Goal: Transaction & Acquisition: Purchase product/service

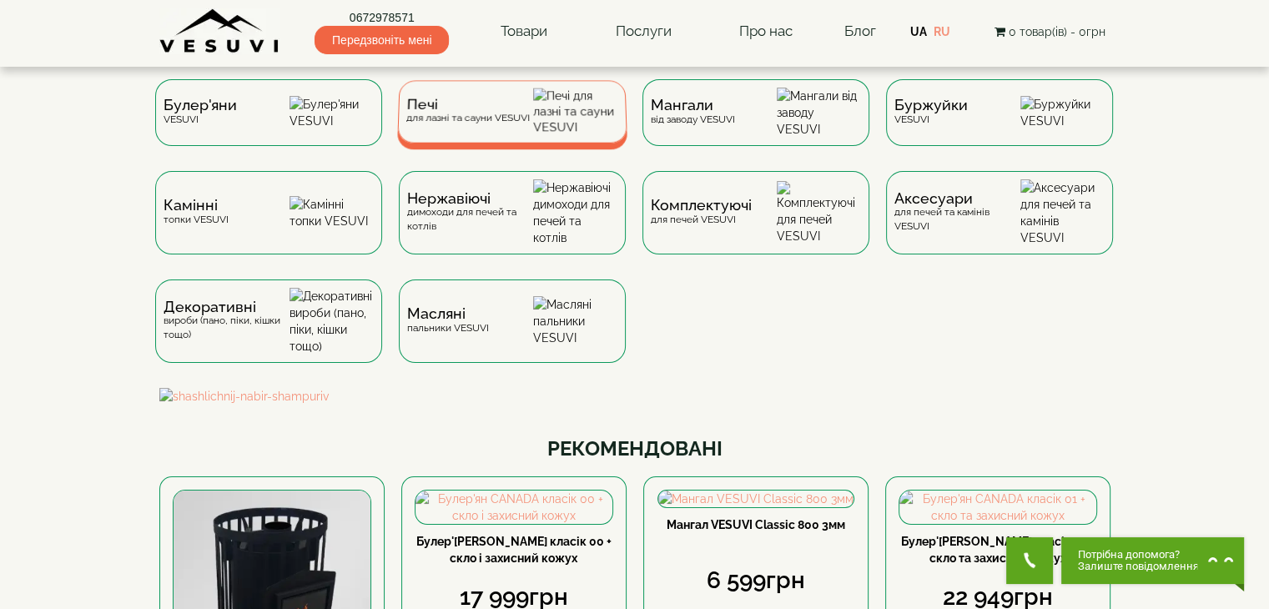
click at [459, 124] on div "Печі для лазні та сауни VESUVI" at bounding box center [468, 111] width 124 height 26
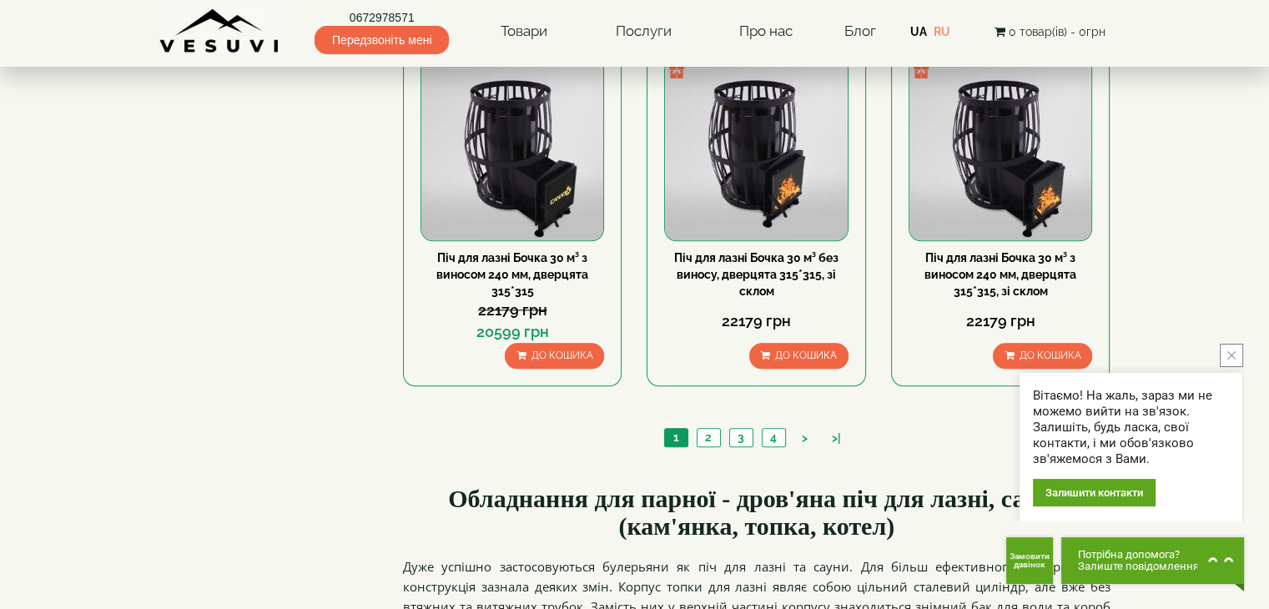
scroll to position [1919, 0]
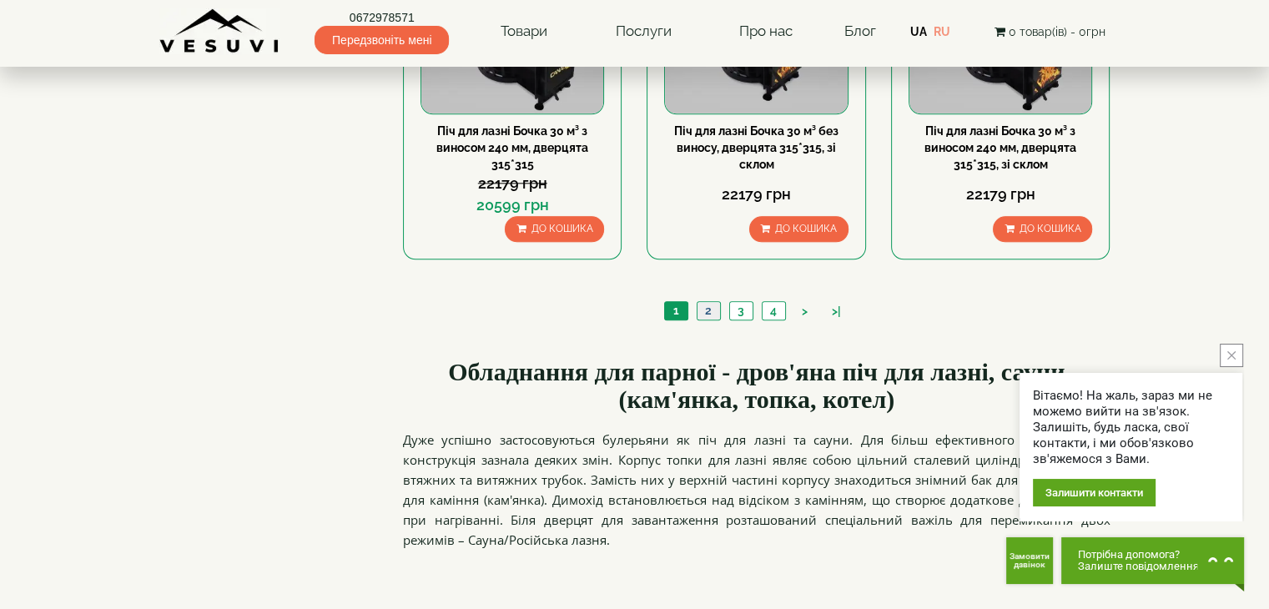
click at [701, 307] on link "2" at bounding box center [708, 311] width 23 height 18
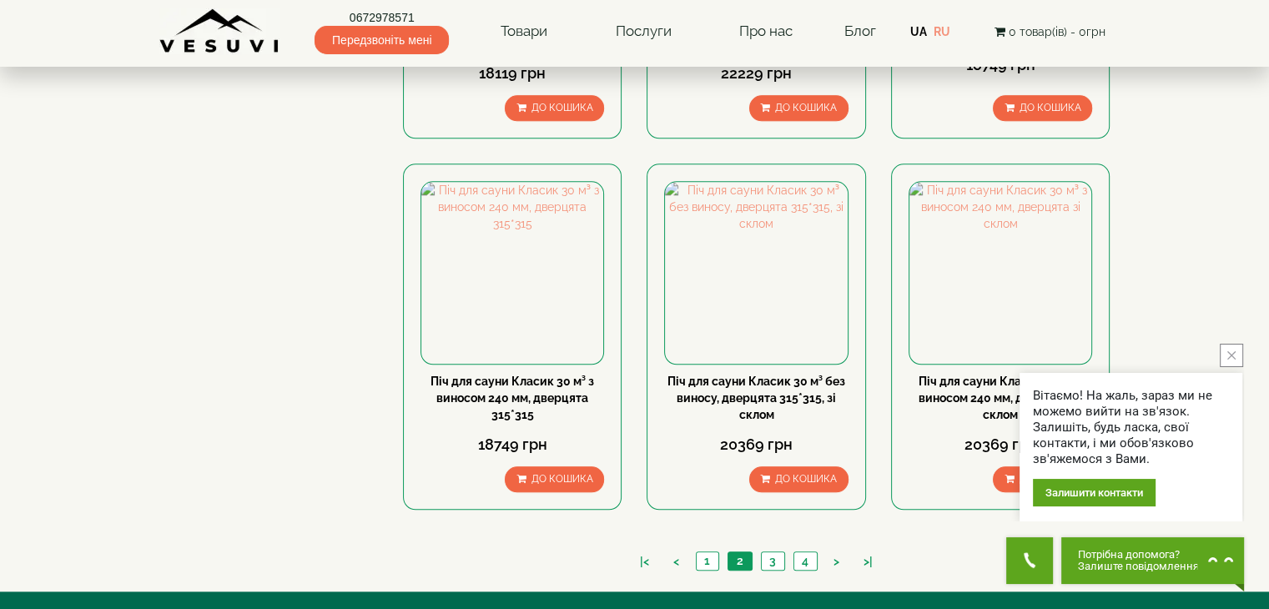
scroll to position [1919, 0]
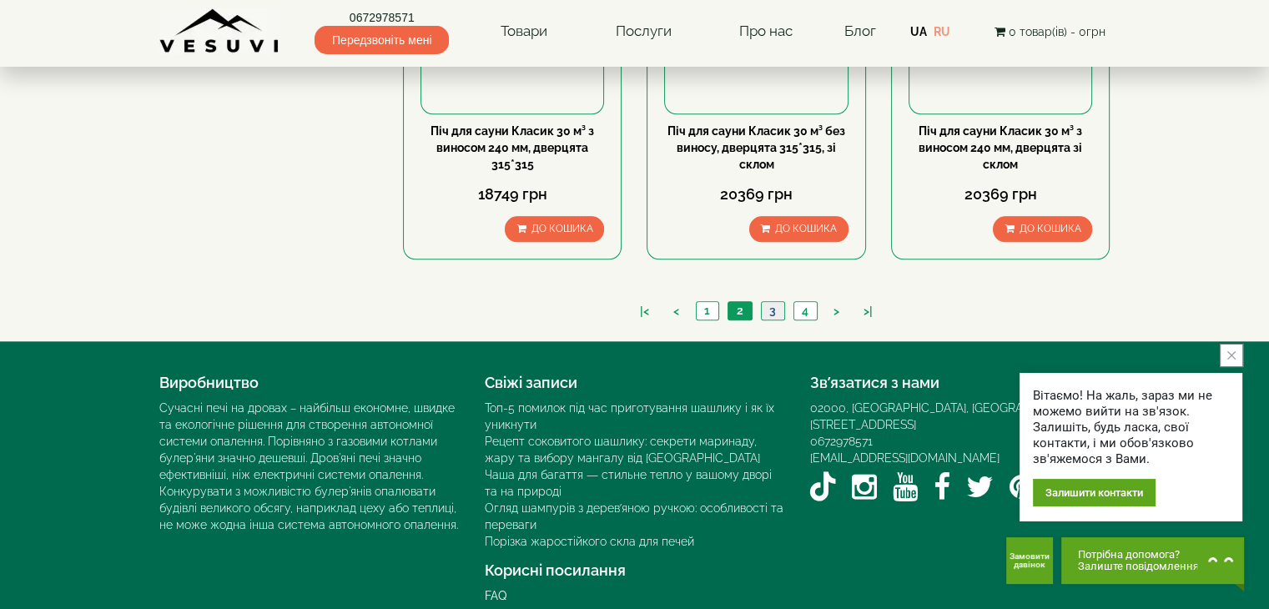
click at [771, 308] on link "3" at bounding box center [772, 311] width 23 height 18
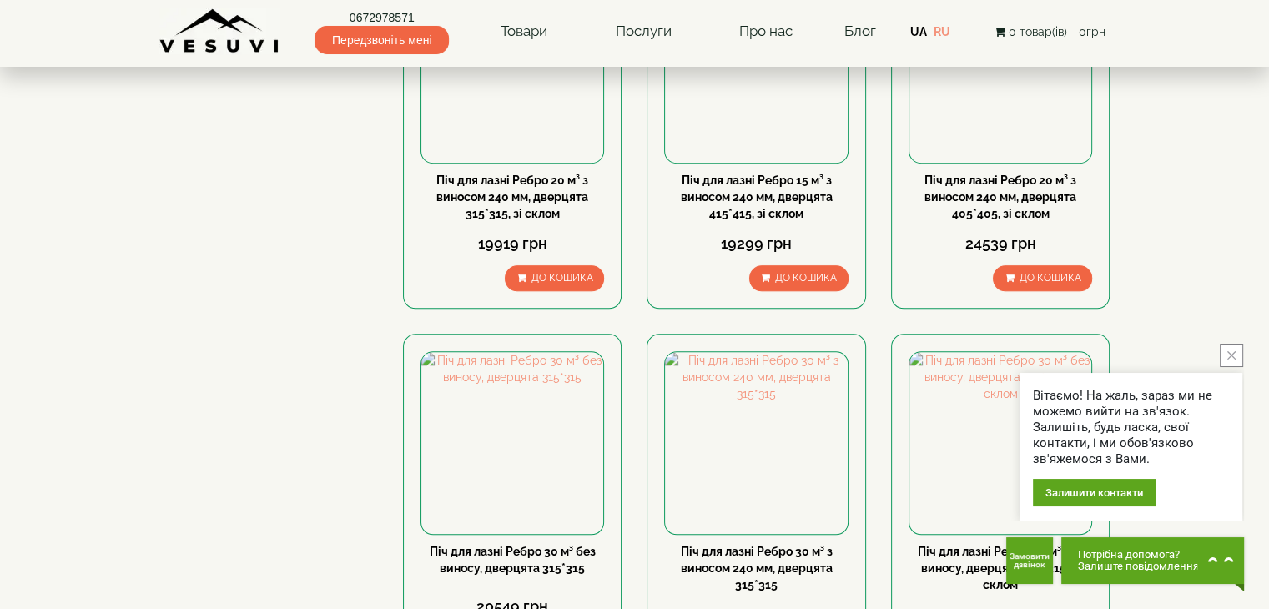
scroll to position [1586, 0]
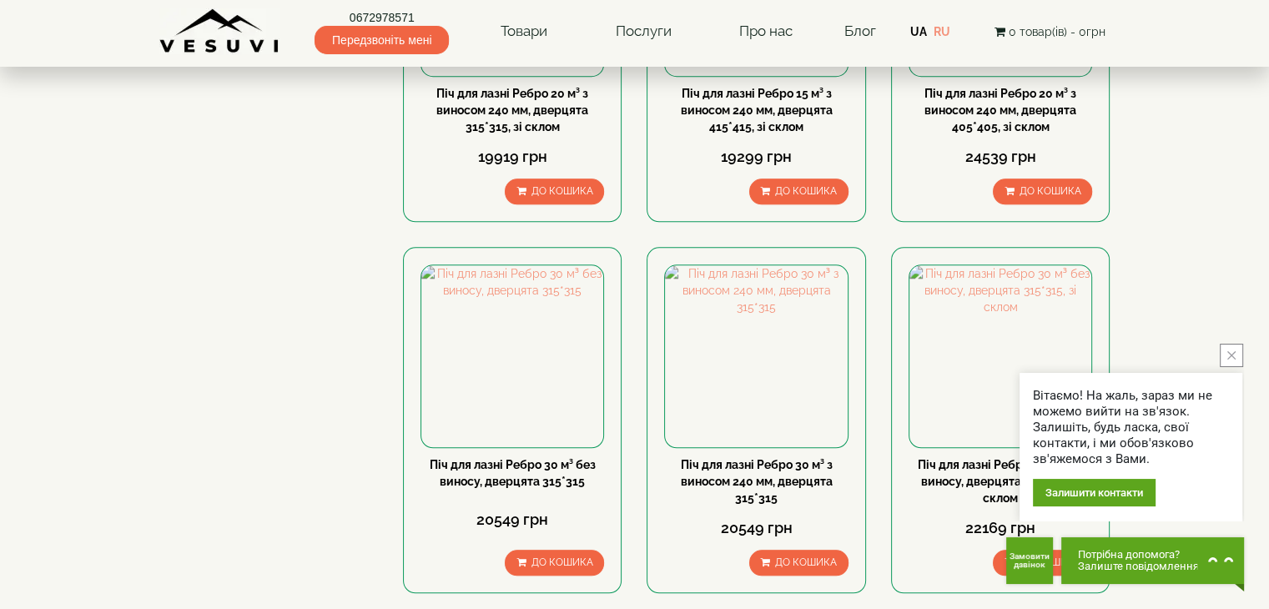
click at [1235, 358] on icon "close button" at bounding box center [1232, 355] width 8 height 8
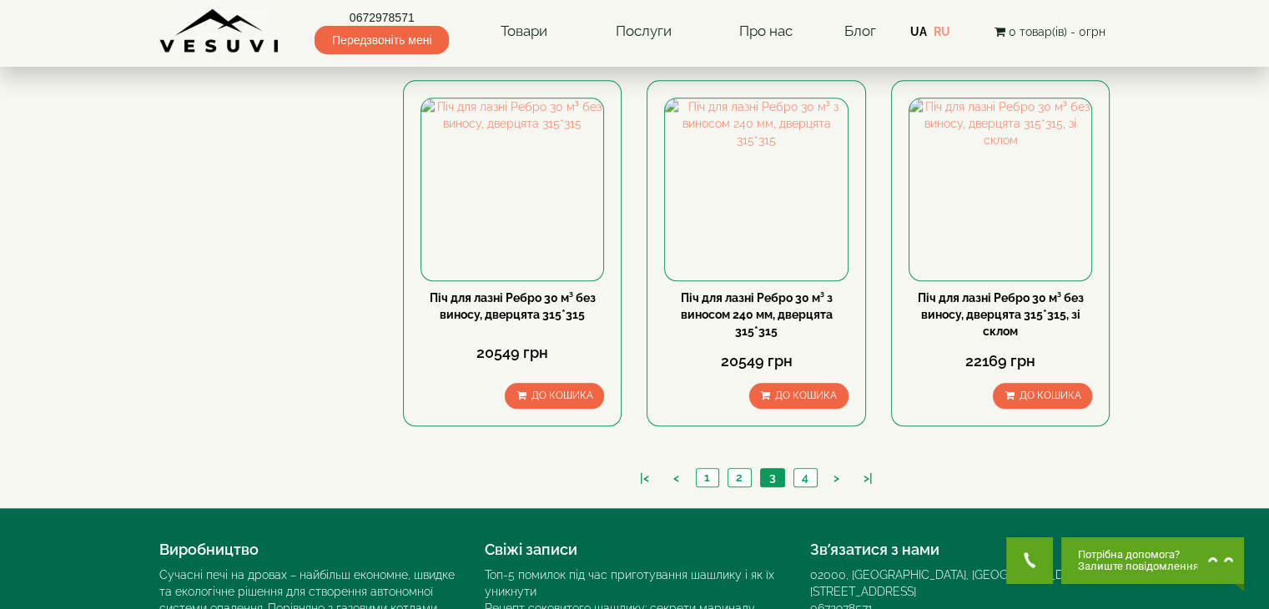
scroll to position [1669, 0]
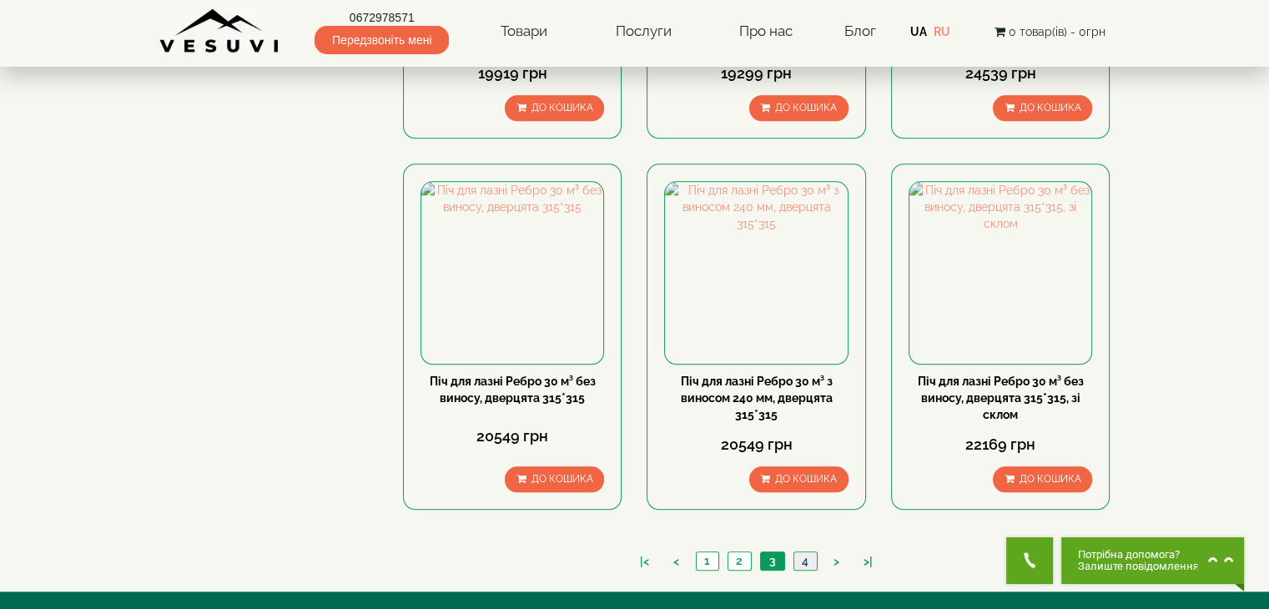
click at [807, 557] on link "4" at bounding box center [805, 561] width 23 height 18
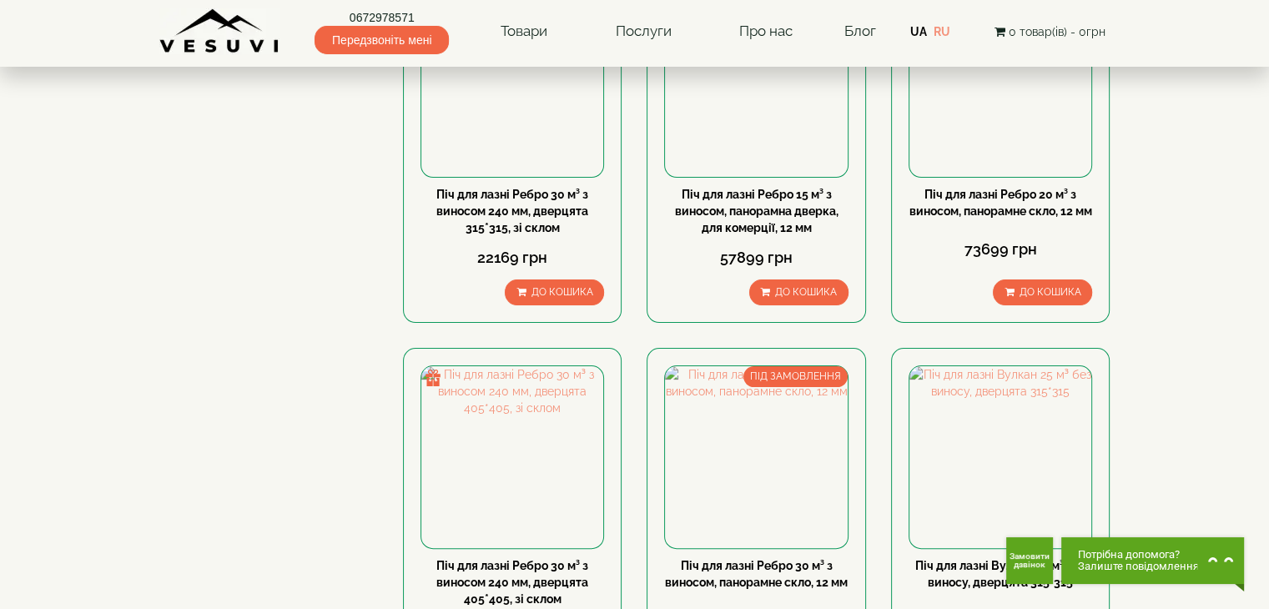
scroll to position [250, 0]
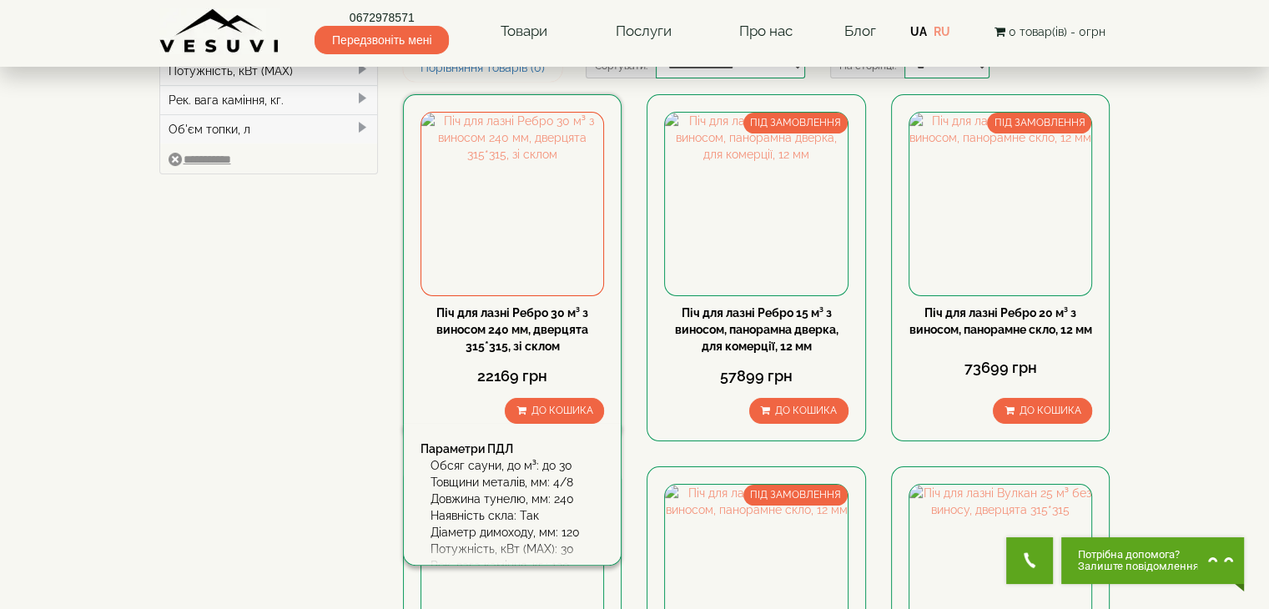
click at [564, 306] on link "Піч для лазні Ребро 30 м³ з виносом 240 мм, дверцята 315*315, зі склом" at bounding box center [512, 329] width 152 height 47
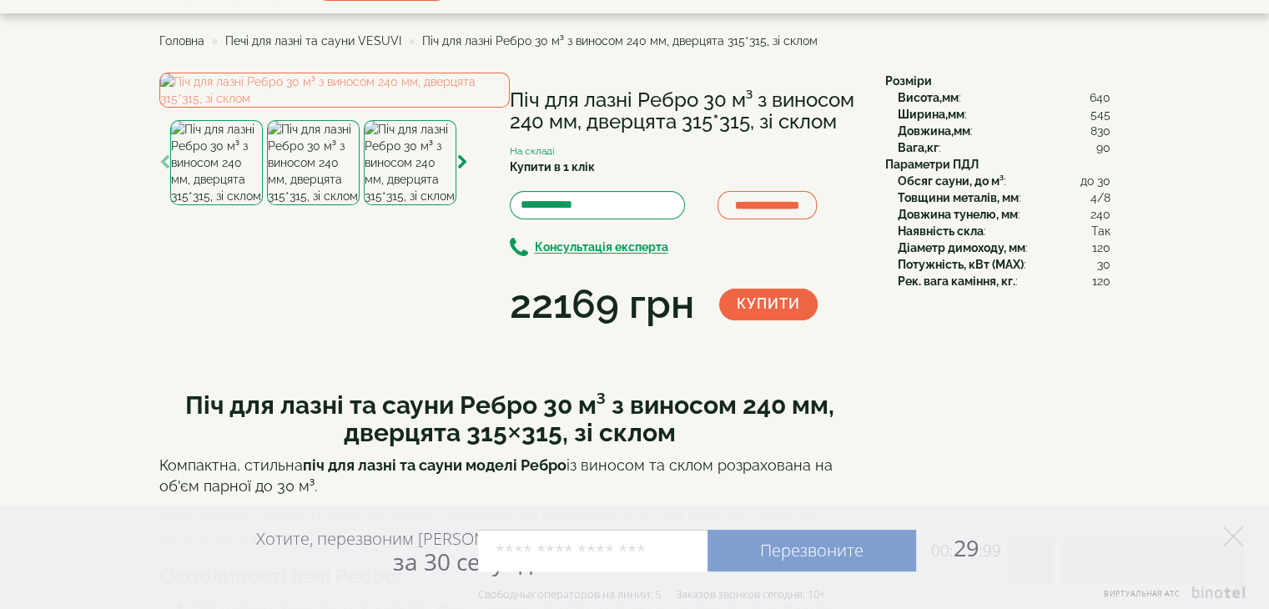
scroll to position [167, 0]
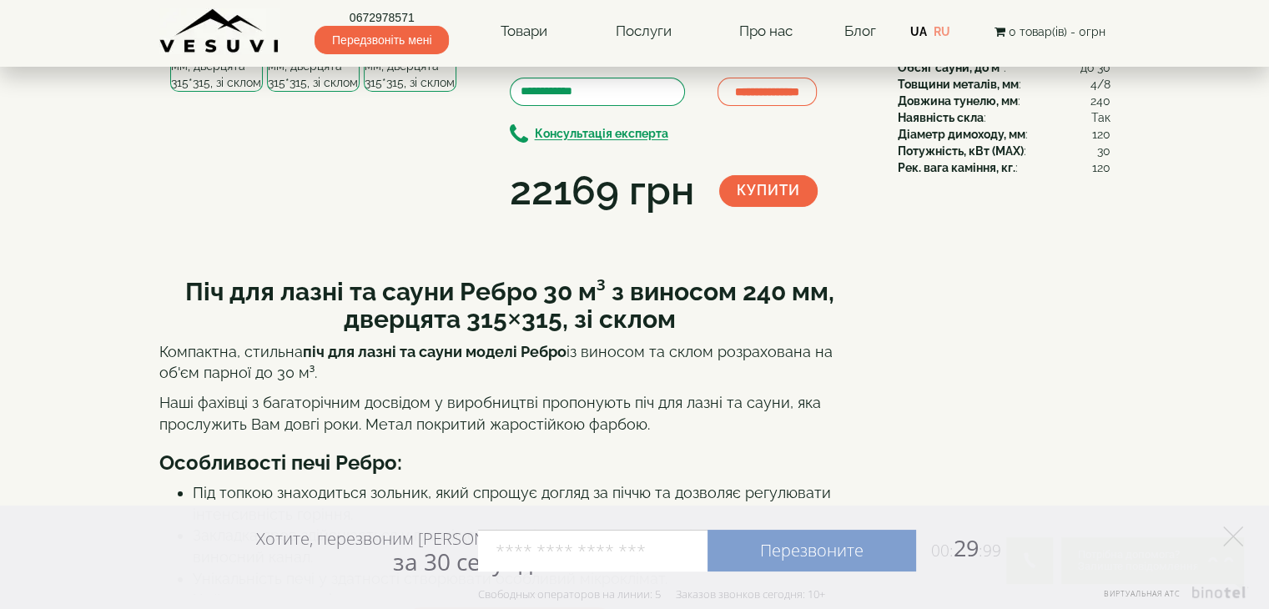
click at [331, 92] on img at bounding box center [313, 49] width 93 height 85
click at [426, 92] on img at bounding box center [410, 49] width 93 height 85
click at [337, 92] on img at bounding box center [313, 49] width 93 height 85
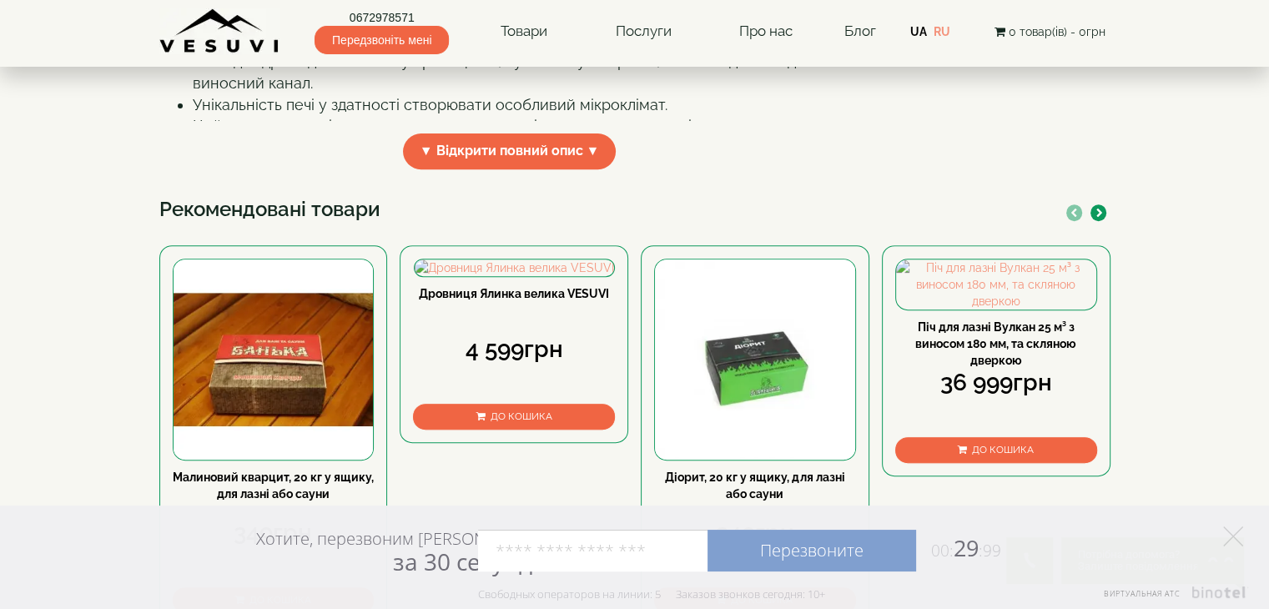
scroll to position [668, 0]
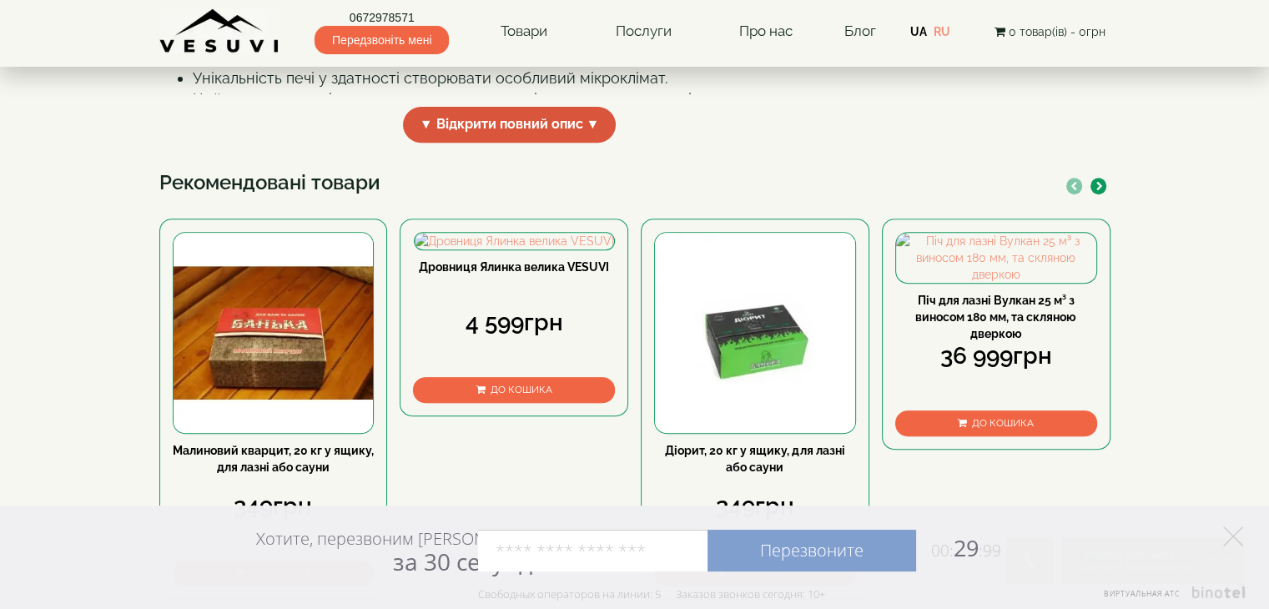
click at [550, 143] on span "▼ Відкрити повний опис ▼" at bounding box center [510, 125] width 214 height 36
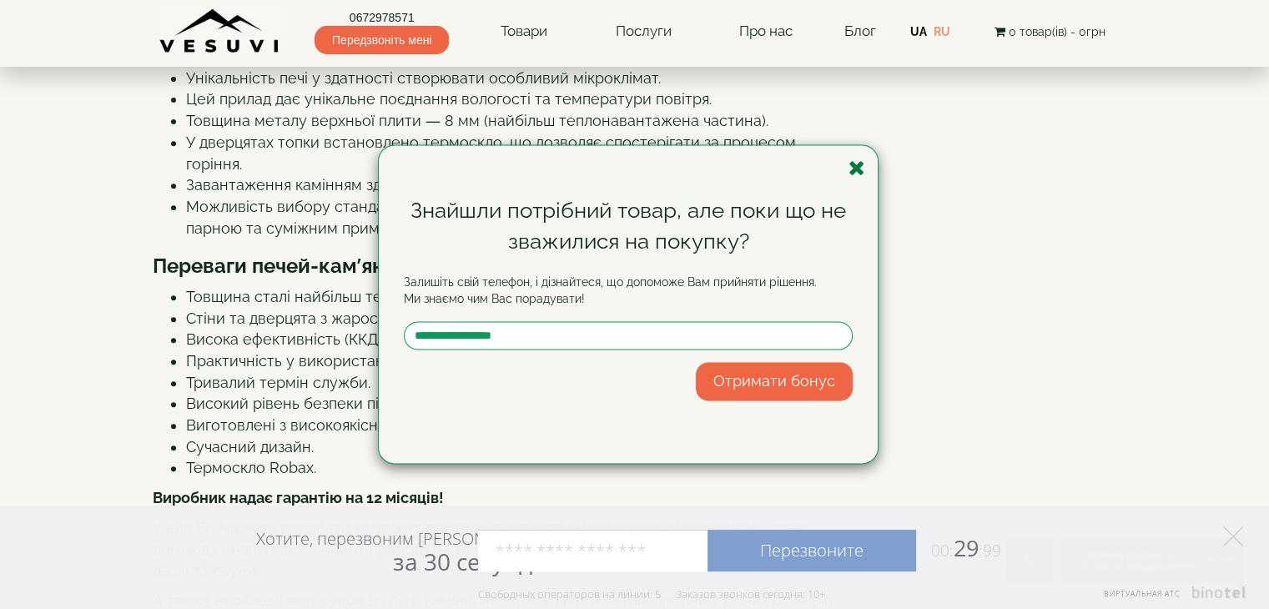
click at [857, 166] on icon "button" at bounding box center [857, 168] width 17 height 21
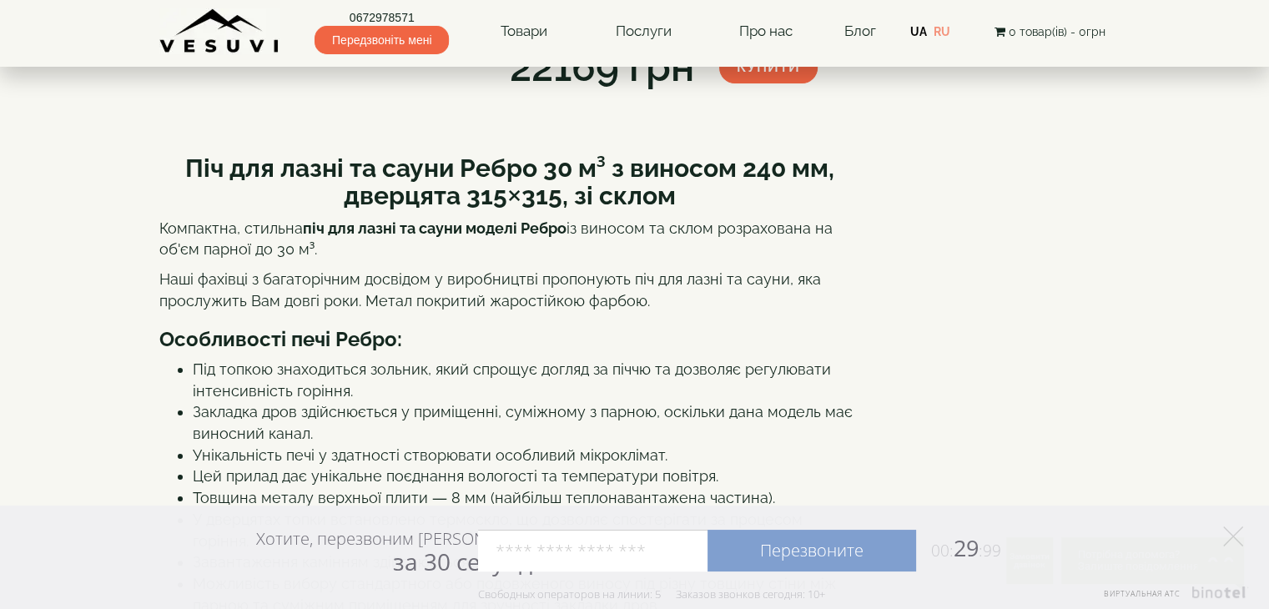
scroll to position [334, 0]
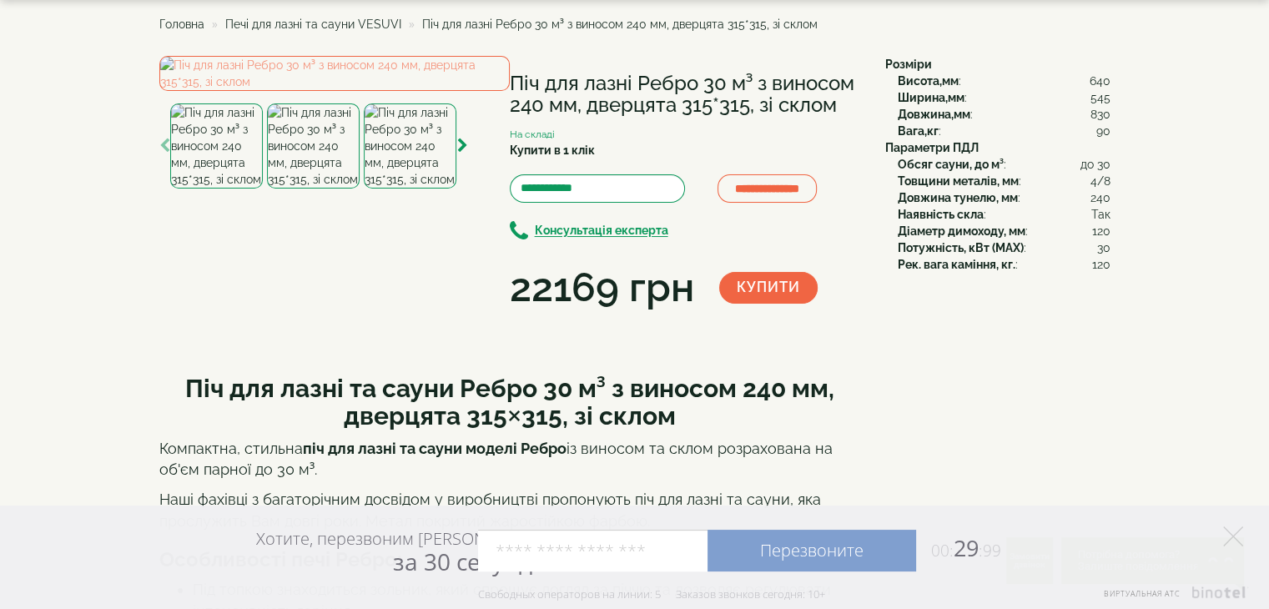
scroll to position [0, 0]
